Goal: Task Accomplishment & Management: Complete application form

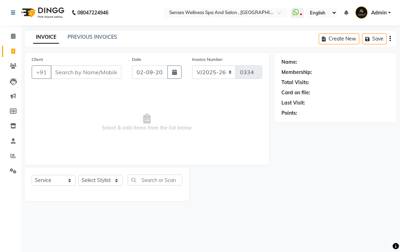
select select "6485"
select select "service"
click at [111, 72] on input "Client" at bounding box center [86, 71] width 71 height 13
click at [88, 67] on input "Client" at bounding box center [86, 71] width 71 height 13
click at [72, 71] on input "Client" at bounding box center [86, 71] width 71 height 13
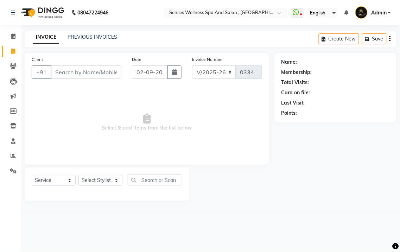
click at [72, 71] on input "Client" at bounding box center [86, 71] width 71 height 13
type input "9412809537"
click at [113, 69] on span "Add Client" at bounding box center [103, 72] width 28 height 7
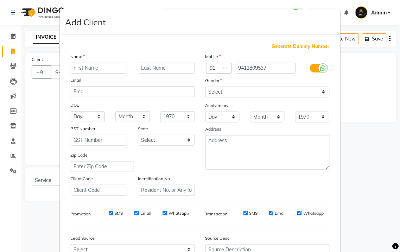
click at [108, 70] on input "text" at bounding box center [99, 68] width 57 height 11
type input "SANJAY"
click at [177, 71] on input "text" at bounding box center [166, 68] width 57 height 11
type input "GARG"
click at [258, 89] on select "Select Male Female Other Prefer Not To Say" at bounding box center [267, 91] width 124 height 11
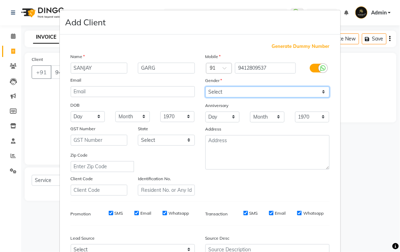
select select "male"
click at [205, 86] on select "Select Male Female Other Prefer Not To Say" at bounding box center [267, 91] width 124 height 11
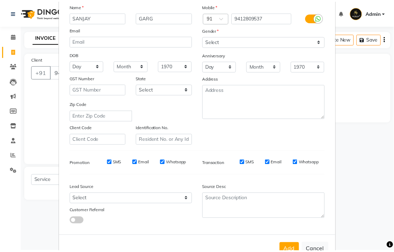
scroll to position [73, 0]
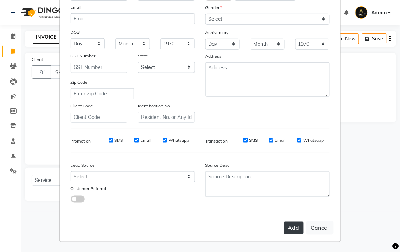
click at [296, 227] on button "Add" at bounding box center [294, 227] width 20 height 13
select select
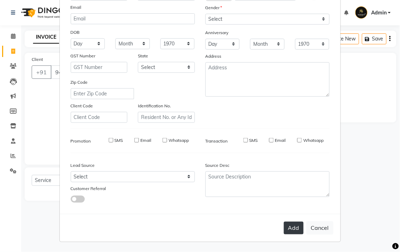
select select
checkbox input "false"
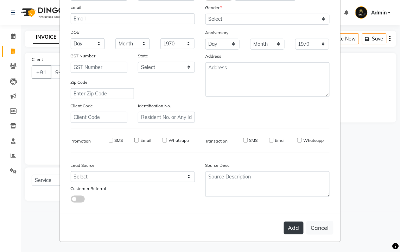
checkbox input "false"
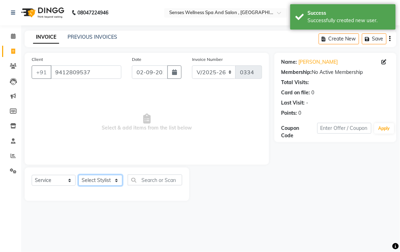
click at [122, 179] on select "Select Stylist BHARTI CHRISTY MERCY pankaj" at bounding box center [100, 180] width 44 height 11
select select "69540"
click at [78, 175] on select "Select Stylist BHARTI CHRISTY MERCY pankaj" at bounding box center [100, 180] width 44 height 11
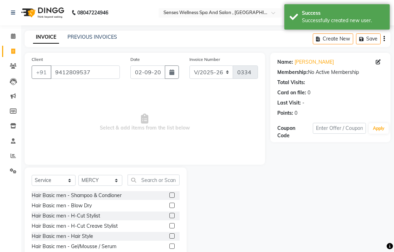
click at [144, 185] on div "Select Service Product Membership Package Voucher Prepaid Gift Card Select Styl…" at bounding box center [106, 182] width 148 height 17
click at [148, 181] on input "text" at bounding box center [154, 179] width 52 height 11
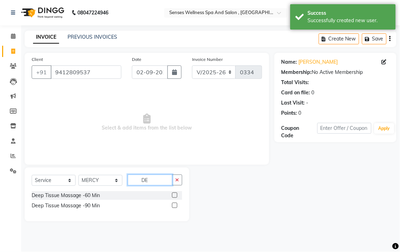
type input "D"
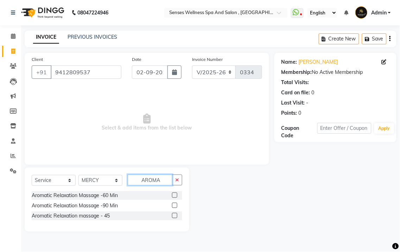
type input "AROMA"
click at [175, 217] on label at bounding box center [174, 215] width 5 height 5
click at [175, 217] on input "checkbox" at bounding box center [174, 215] width 5 height 5
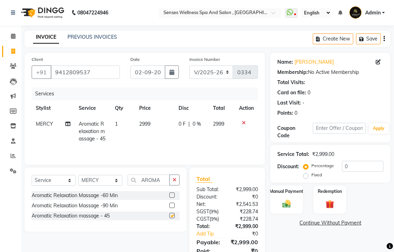
checkbox input "false"
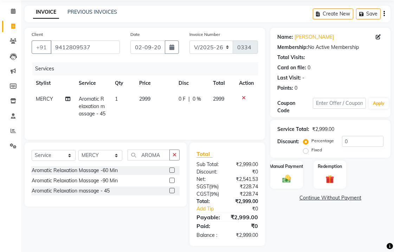
scroll to position [30, 0]
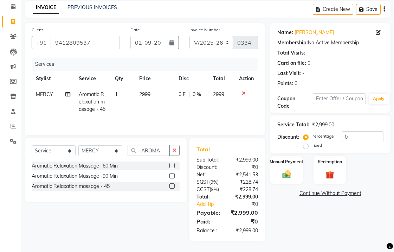
click at [311, 148] on label "Fixed" at bounding box center [316, 145] width 11 height 6
click at [306, 148] on input "Fixed" at bounding box center [307, 145] width 5 height 5
radio input "true"
click at [354, 141] on input "0" at bounding box center [362, 136] width 41 height 11
click at [293, 172] on img at bounding box center [286, 174] width 14 height 10
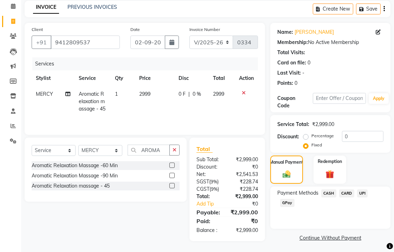
click at [170, 112] on td "2999" at bounding box center [155, 101] width 40 height 31
select select "69540"
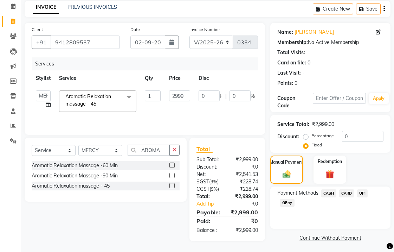
scroll to position [31, 0]
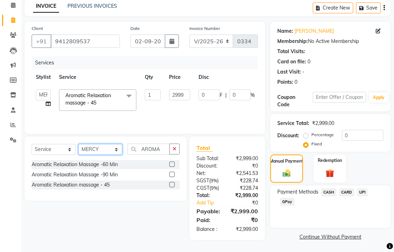
click at [96, 148] on select "Select Stylist BHARTI CHRISTY MERCY pankaj" at bounding box center [100, 149] width 44 height 11
select select "76749"
click at [78, 144] on select "Select Stylist BHARTI CHRISTY MERCY pankaj" at bounding box center [100, 149] width 44 height 11
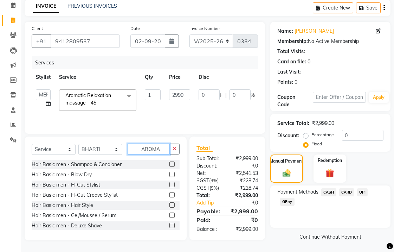
click at [163, 149] on input "AROMA" at bounding box center [149, 148] width 42 height 11
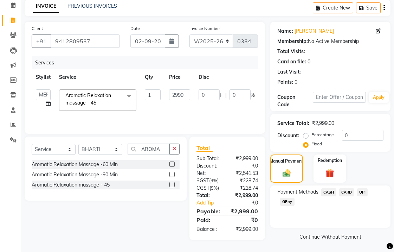
click at [172, 183] on label at bounding box center [171, 184] width 5 height 5
click at [172, 183] on input "checkbox" at bounding box center [171, 184] width 5 height 5
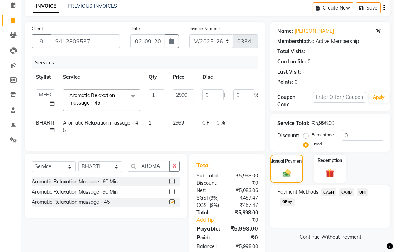
checkbox input "false"
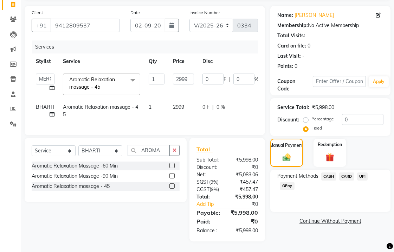
click at [325, 172] on span "CASH" at bounding box center [328, 176] width 15 height 8
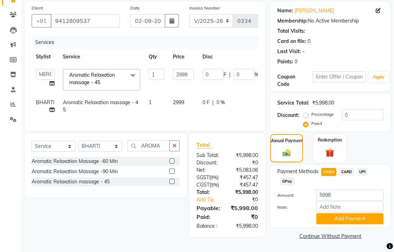
click at [224, 53] on th "Disc" at bounding box center [230, 57] width 65 height 16
click at [347, 220] on button "Add Payment" at bounding box center [349, 218] width 67 height 11
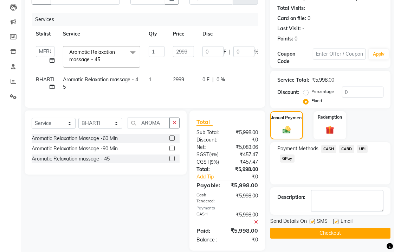
scroll to position [89, 0]
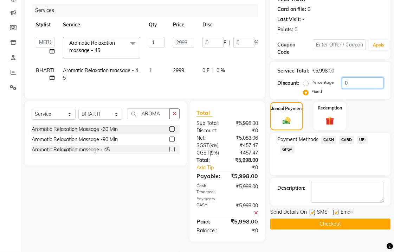
click at [356, 77] on input "0" at bounding box center [362, 82] width 41 height 11
type input "3"
type input "1.5"
type input "0.05"
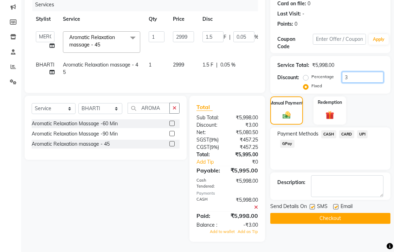
type input "39"
type input "19.5"
type input "0.65"
type input "399"
type input "199.5"
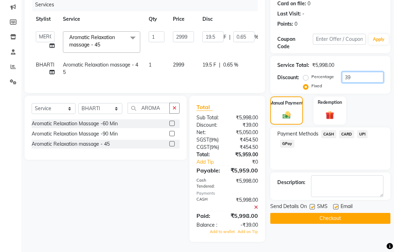
type input "6.65"
type input "3998"
type input "1999"
type input "66.66"
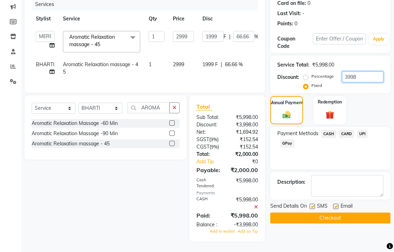
type input "3998"
click at [258, 207] on div "₹5,998.00" at bounding box center [245, 203] width 36 height 15
click at [254, 207] on icon at bounding box center [256, 206] width 4 height 5
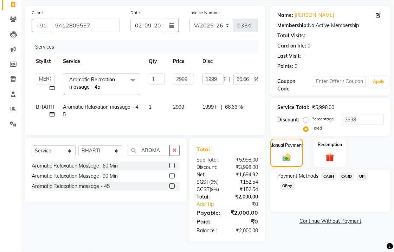
scroll to position [52, 0]
click at [331, 172] on span "CASH" at bounding box center [328, 176] width 15 height 8
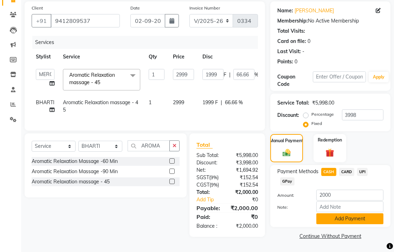
click at [343, 216] on button "Add Payment" at bounding box center [349, 218] width 67 height 11
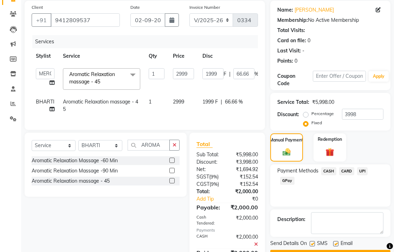
scroll to position [89, 0]
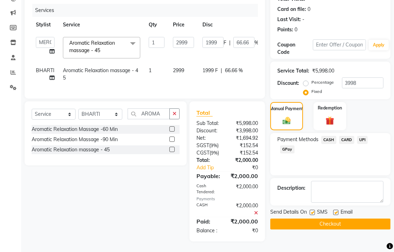
click at [336, 209] on label at bounding box center [335, 211] width 5 height 5
click at [336, 210] on input "checkbox" at bounding box center [335, 212] width 5 height 5
checkbox input "false"
click at [322, 220] on button "Checkout" at bounding box center [330, 223] width 120 height 11
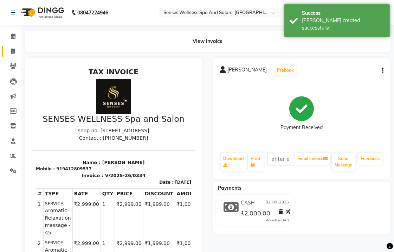
click at [4, 48] on link "Invoice" at bounding box center [10, 52] width 17 height 12
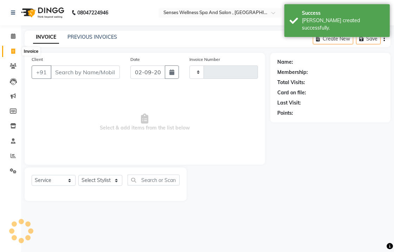
click at [13, 52] on icon at bounding box center [13, 51] width 4 height 5
select select "service"
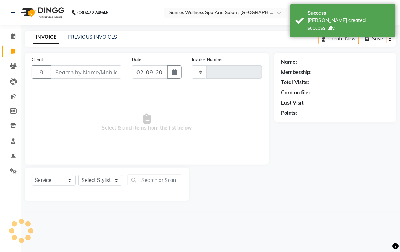
type input "0335"
select select "6485"
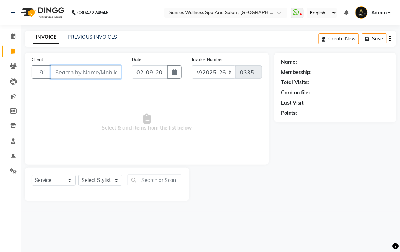
click at [92, 78] on input "Client" at bounding box center [86, 71] width 71 height 13
click at [88, 40] on link "PREVIOUS INVOICES" at bounding box center [92, 37] width 50 height 6
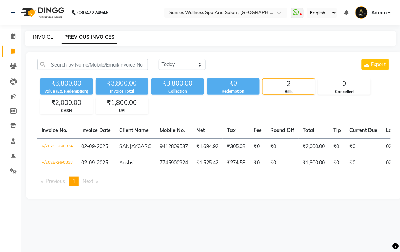
click at [45, 40] on link "INVOICE" at bounding box center [43, 37] width 20 height 6
select select "service"
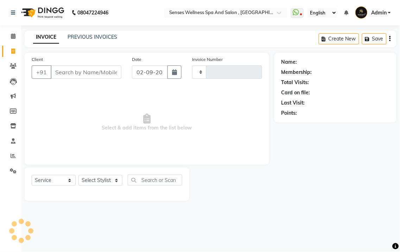
type input "0335"
select select "6485"
click at [67, 71] on input "Client" at bounding box center [86, 71] width 71 height 13
select select "6485"
select select "service"
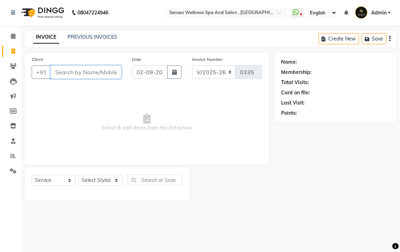
click at [84, 75] on input "Client" at bounding box center [86, 71] width 71 height 13
